Goal: Find specific page/section: Find specific page/section

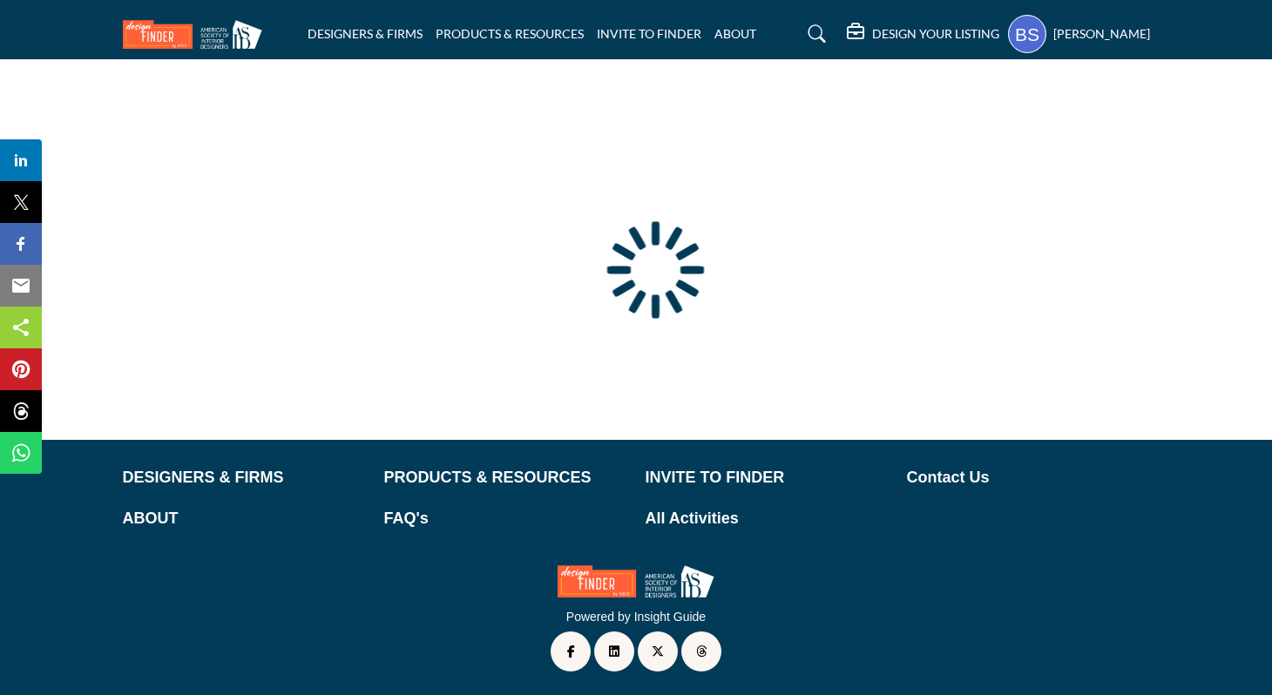
type input "**********"
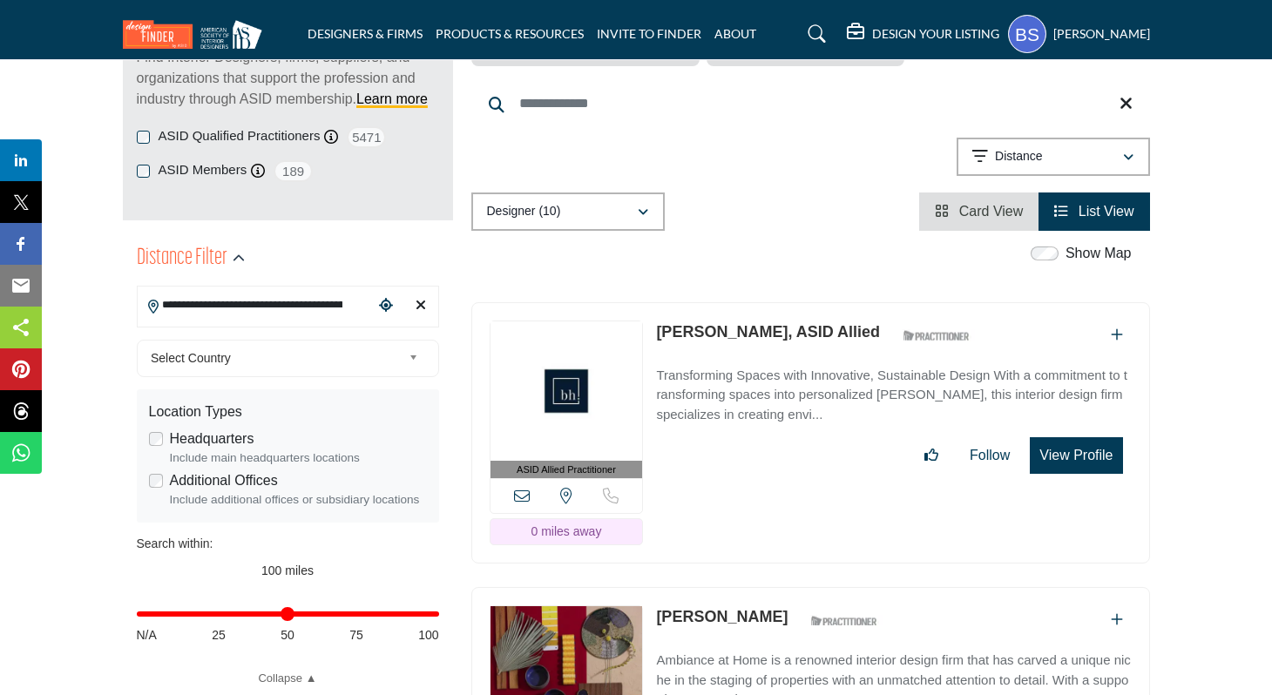
scroll to position [464, 0]
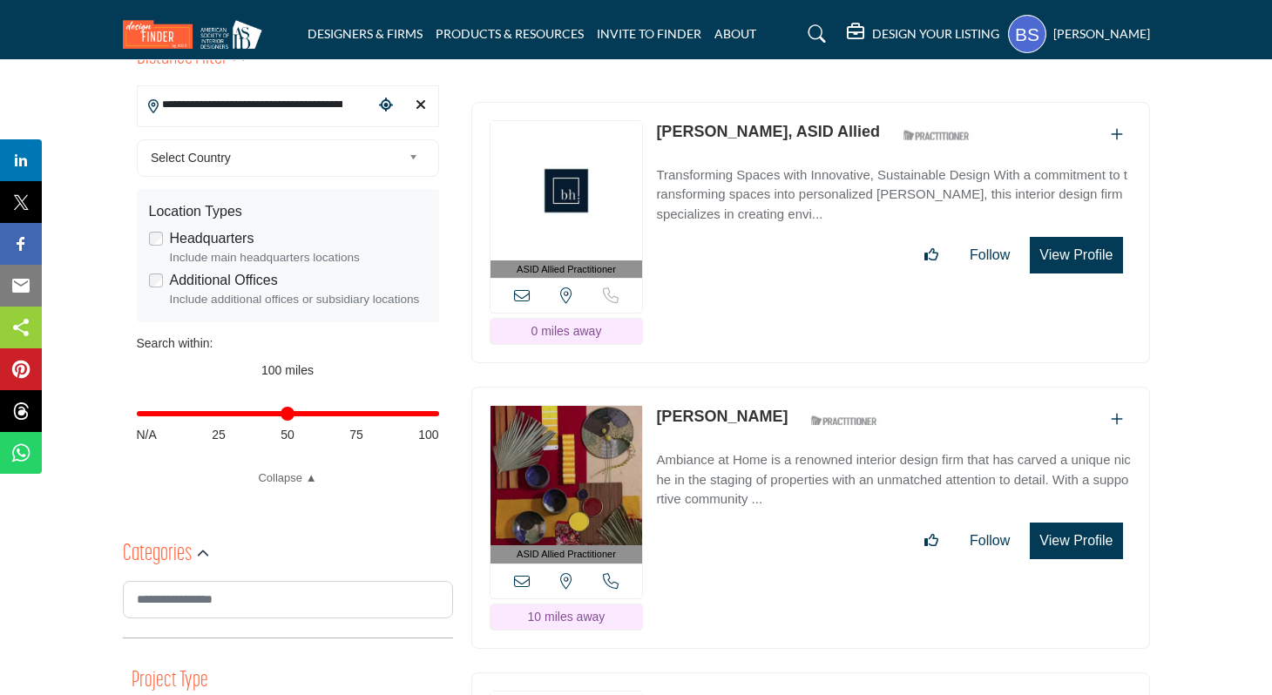
click at [692, 411] on link "[PERSON_NAME]" at bounding box center [722, 416] width 132 height 17
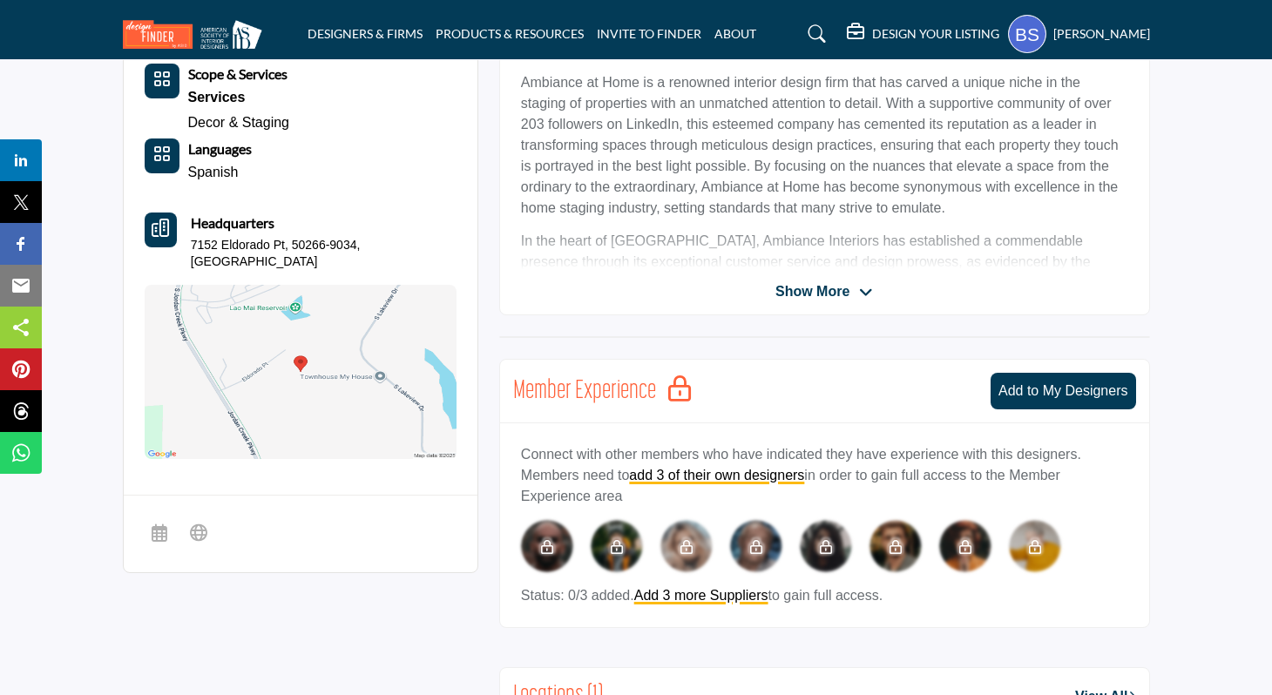
scroll to position [355, 0]
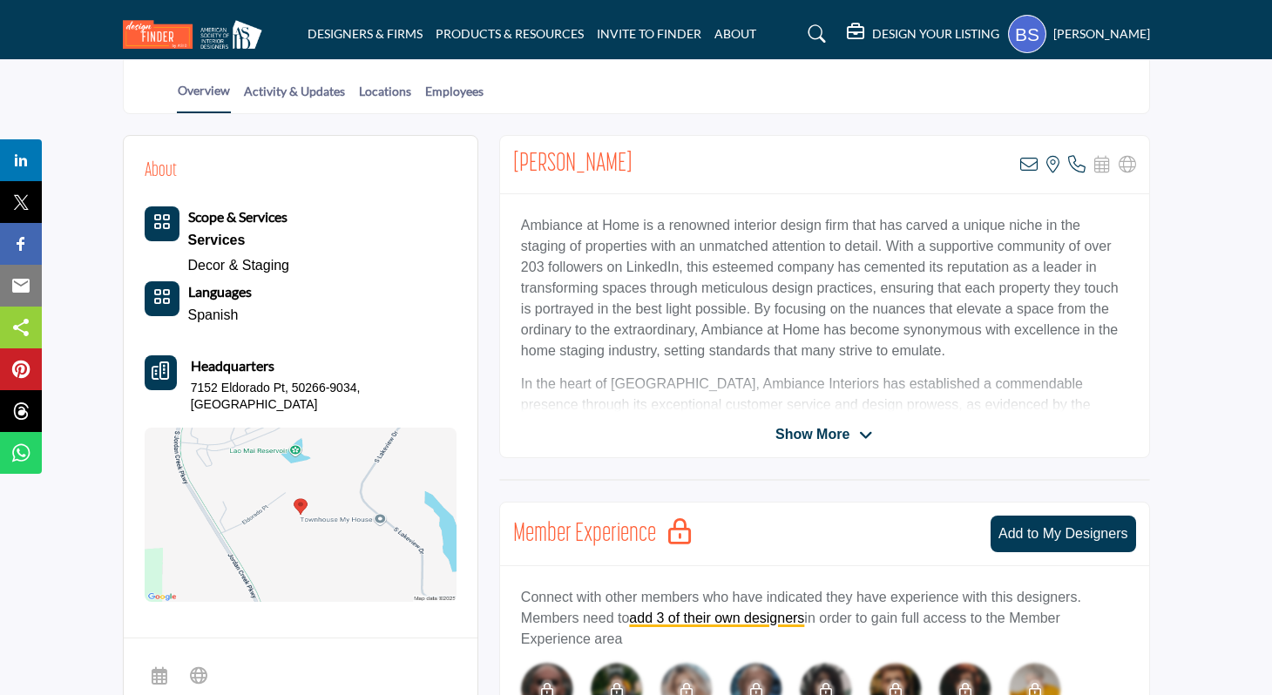
click at [798, 429] on span "Show More" at bounding box center [812, 434] width 74 height 21
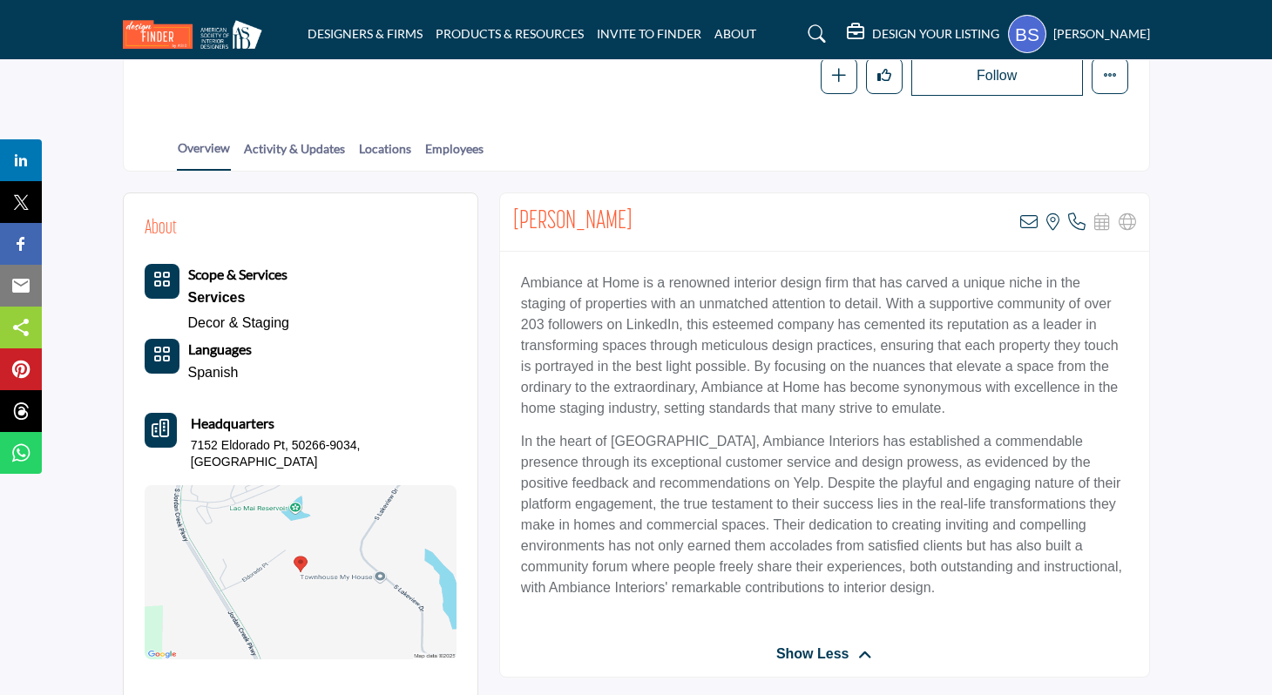
scroll to position [301, 0]
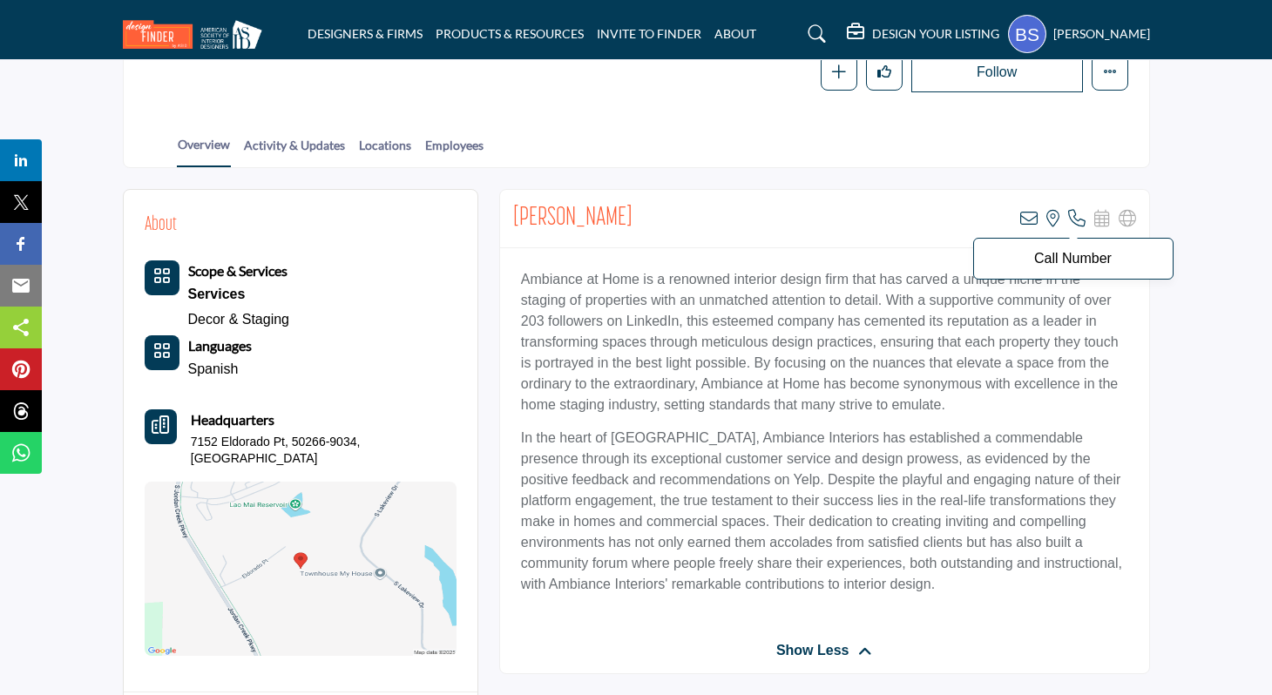
click at [1080, 220] on icon at bounding box center [1076, 218] width 17 height 17
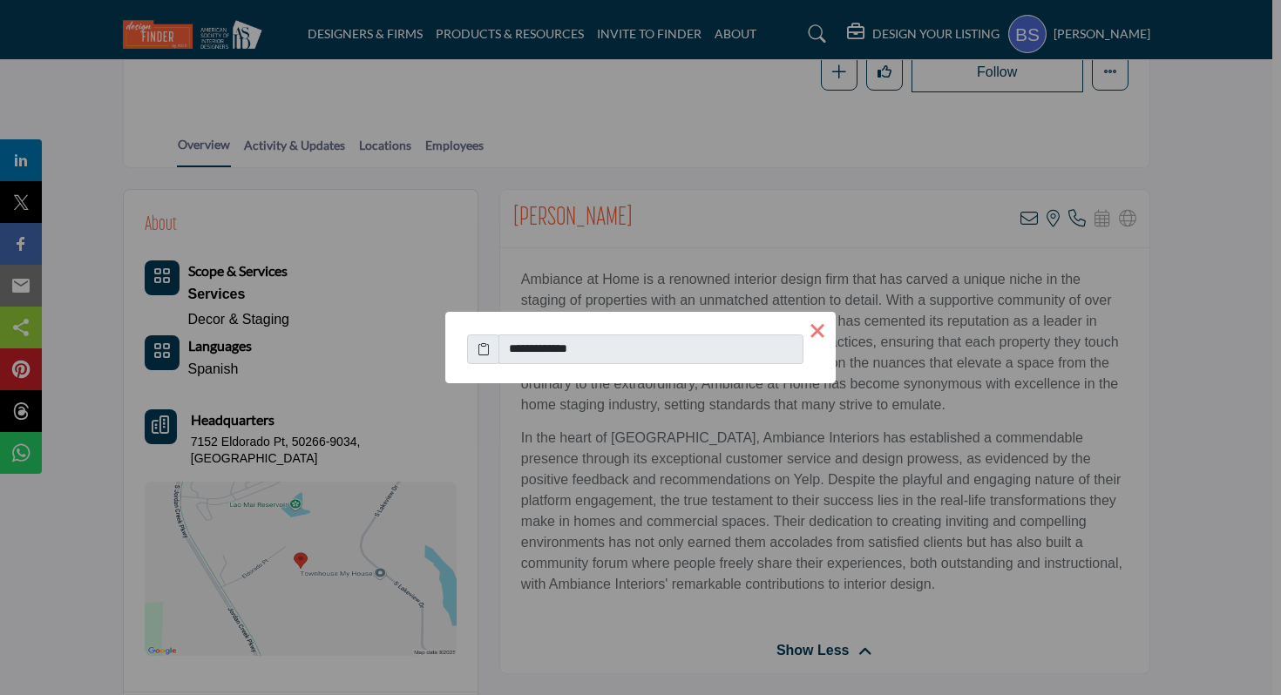
click at [810, 331] on button "×" at bounding box center [817, 330] width 37 height 37
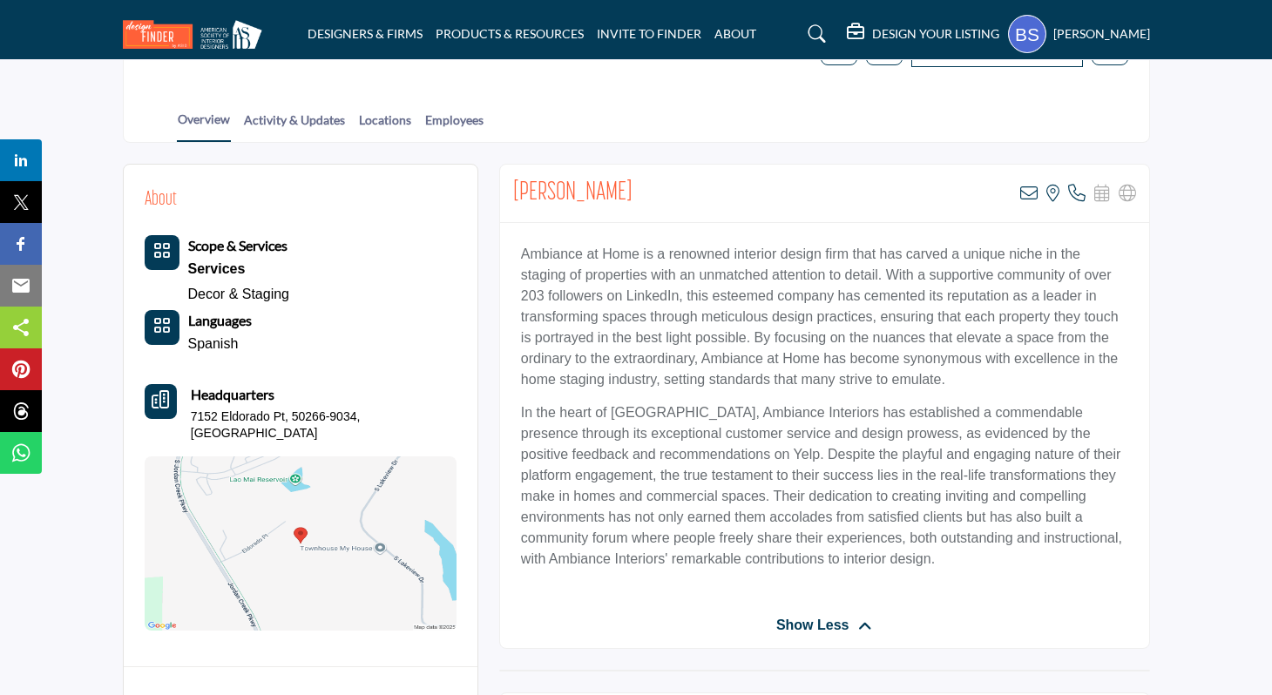
scroll to position [335, 0]
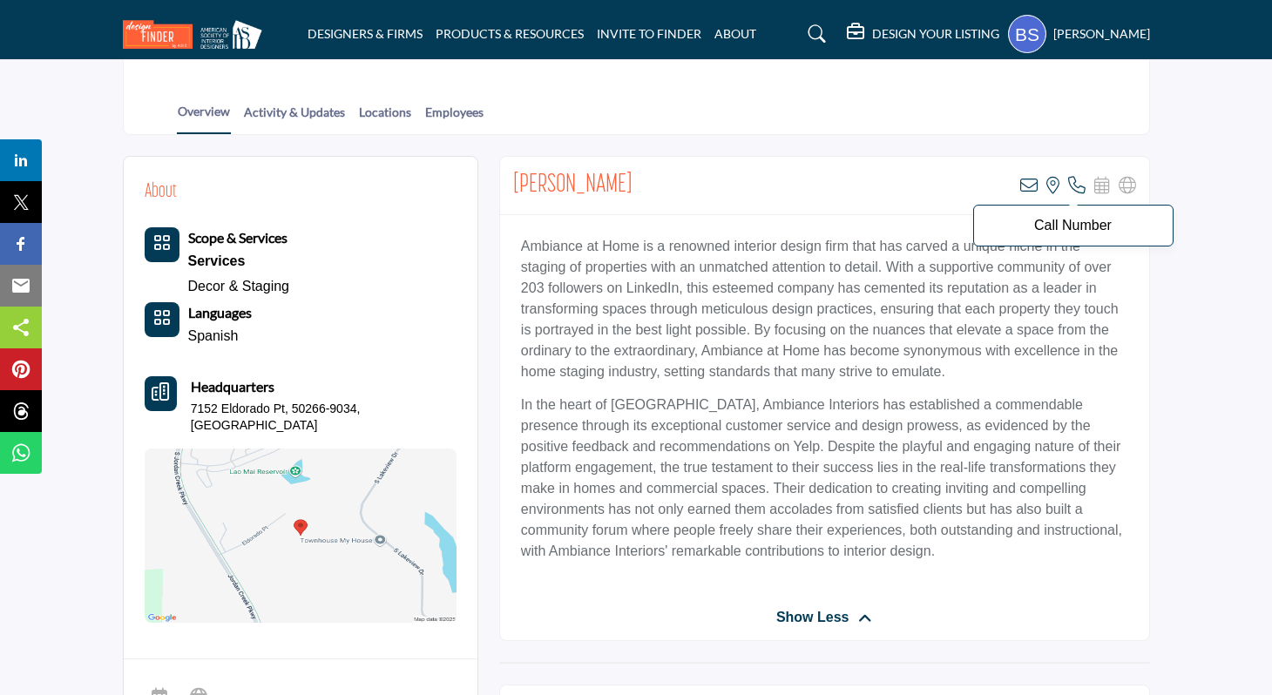
click at [1069, 178] on icon at bounding box center [1076, 185] width 17 height 17
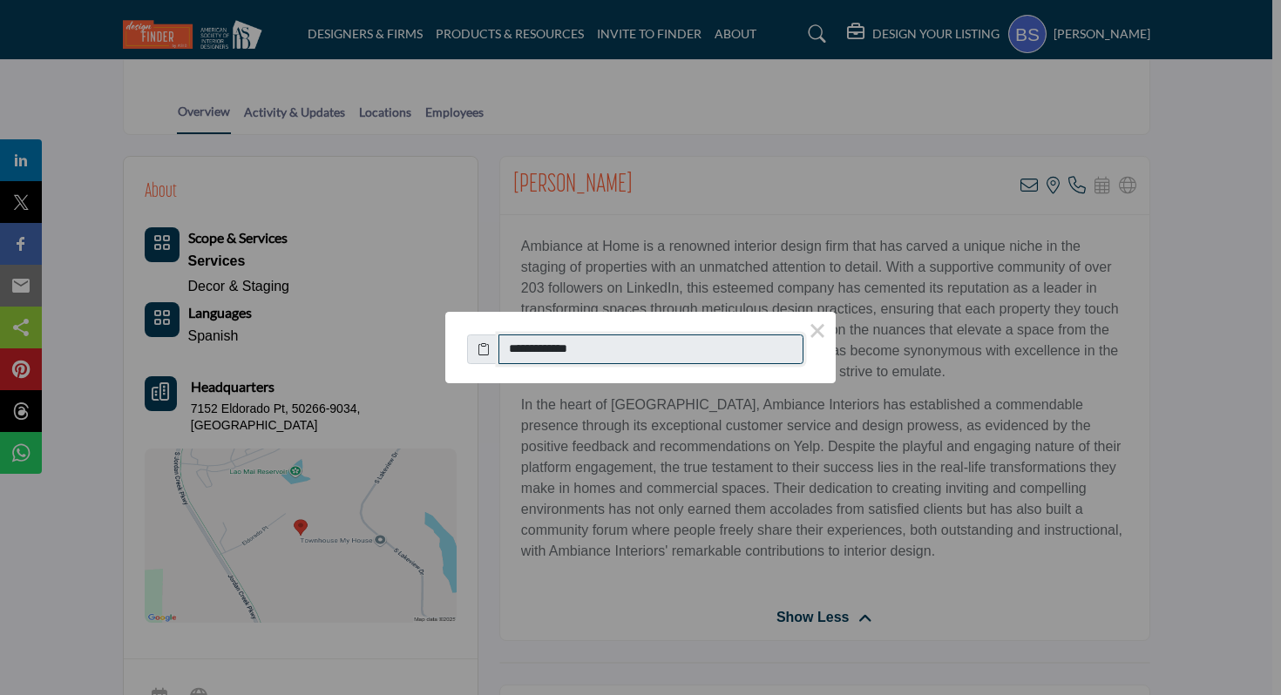
drag, startPoint x: 633, startPoint y: 350, endPoint x: 529, endPoint y: 350, distance: 104.5
click at [529, 350] on input "**********" at bounding box center [650, 350] width 305 height 30
click at [827, 328] on button "×" at bounding box center [817, 330] width 37 height 37
